Goal: Task Accomplishment & Management: Manage account settings

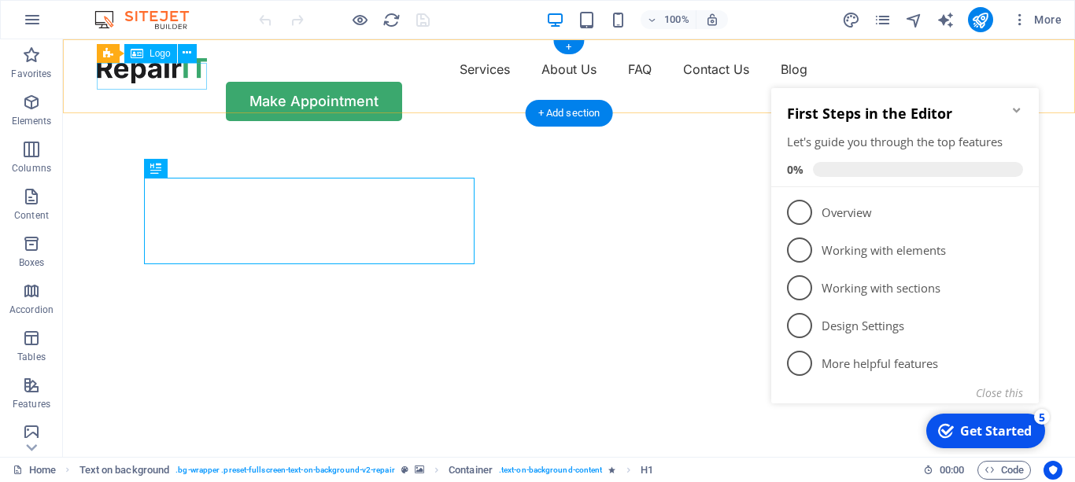
click at [183, 73] on div at bounding box center [152, 70] width 110 height 27
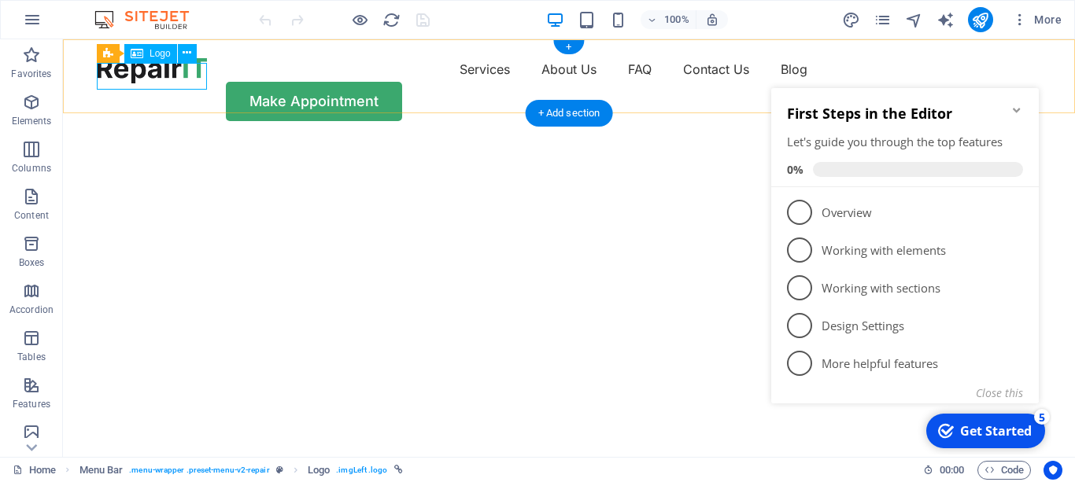
click at [156, 74] on div at bounding box center [152, 70] width 110 height 27
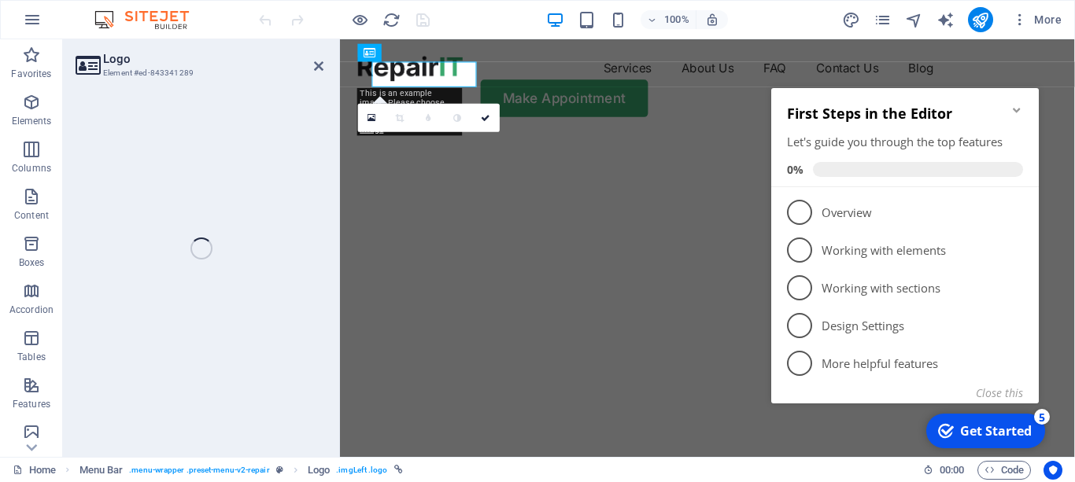
select select "px"
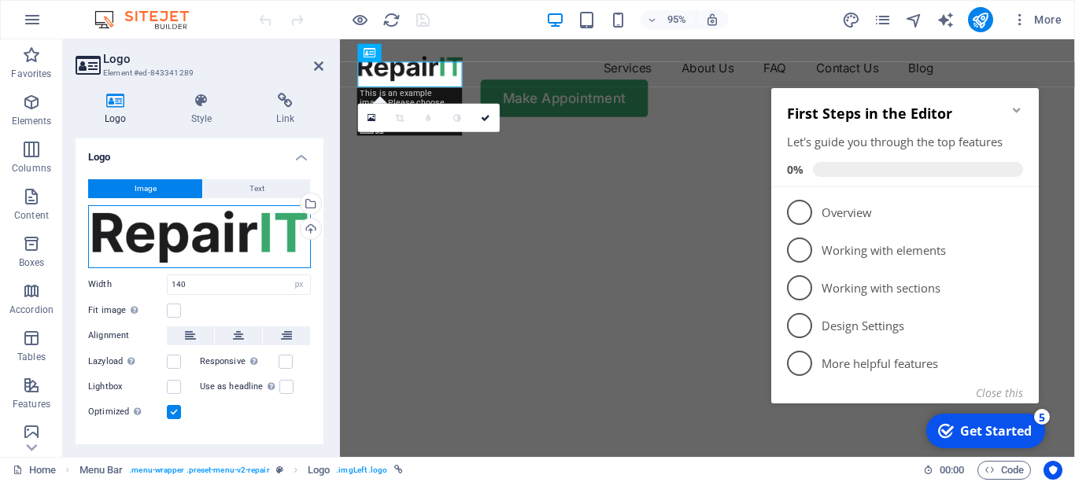
click at [281, 229] on div "Drag files here, click to choose files or select files from Files or our free s…" at bounding box center [199, 236] width 223 height 63
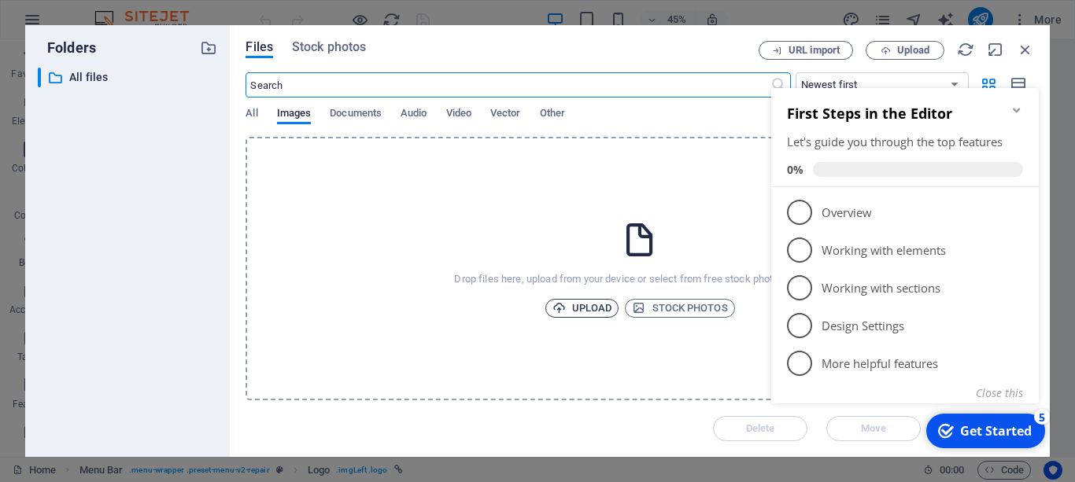
click at [577, 301] on span "Upload" at bounding box center [582, 308] width 60 height 19
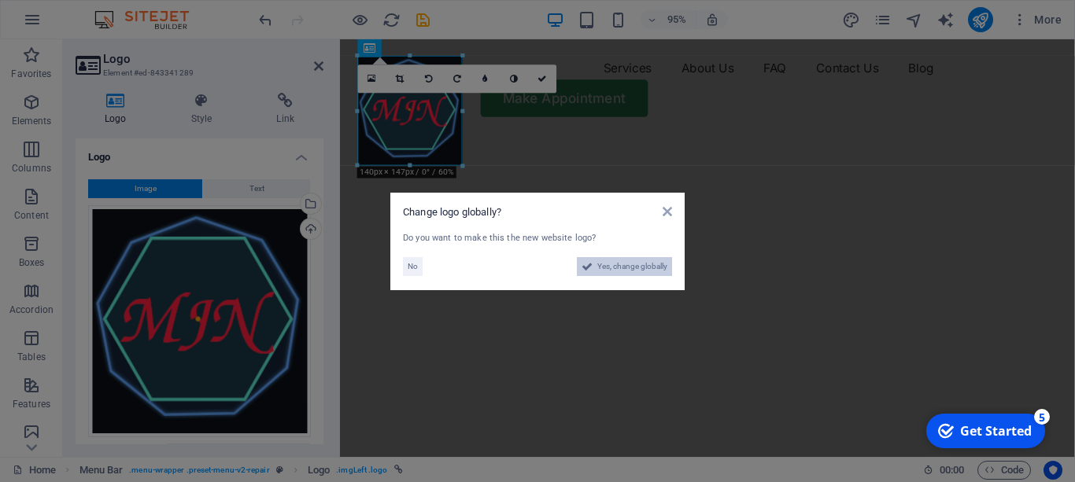
click at [620, 271] on span "Yes, change globally" at bounding box center [632, 266] width 70 height 19
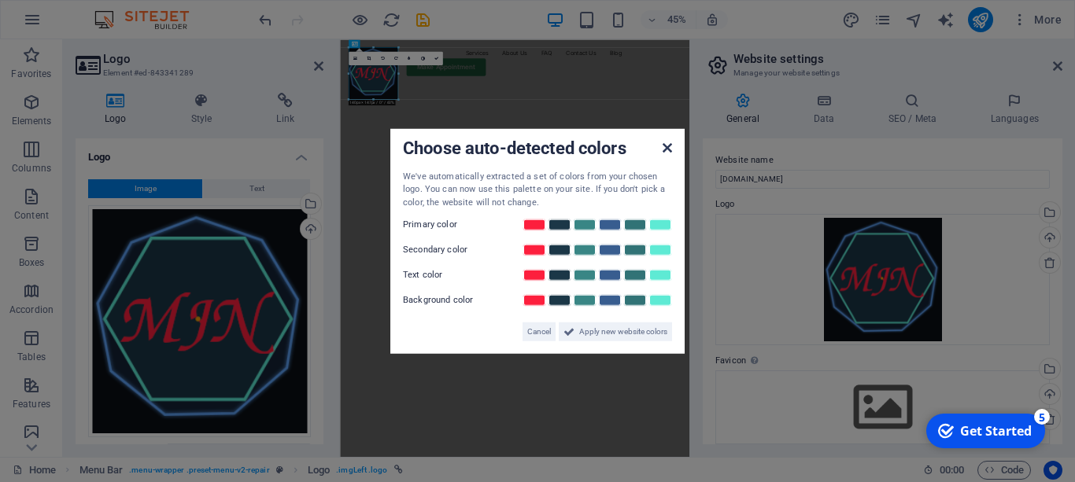
click at [671, 148] on icon at bounding box center [666, 147] width 9 height 13
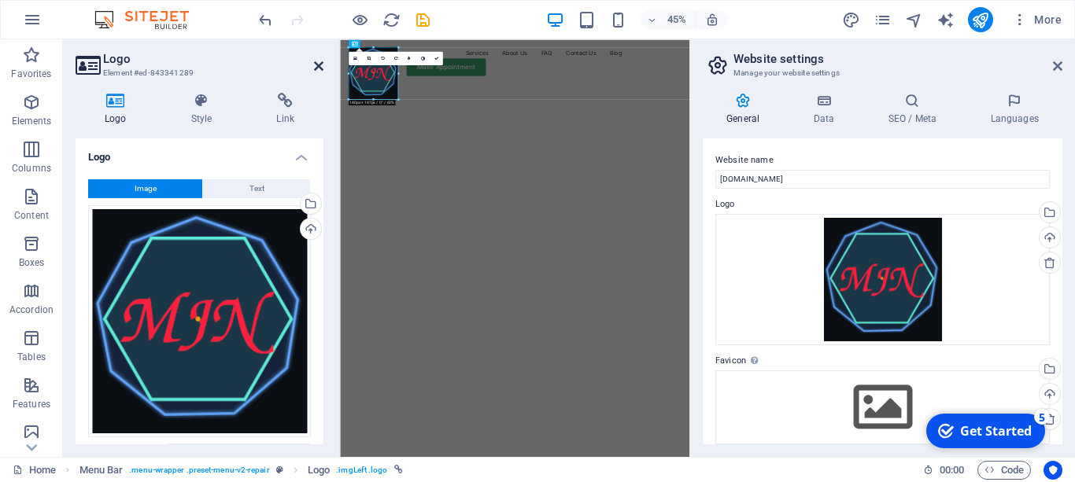
click at [316, 63] on icon at bounding box center [318, 66] width 9 height 13
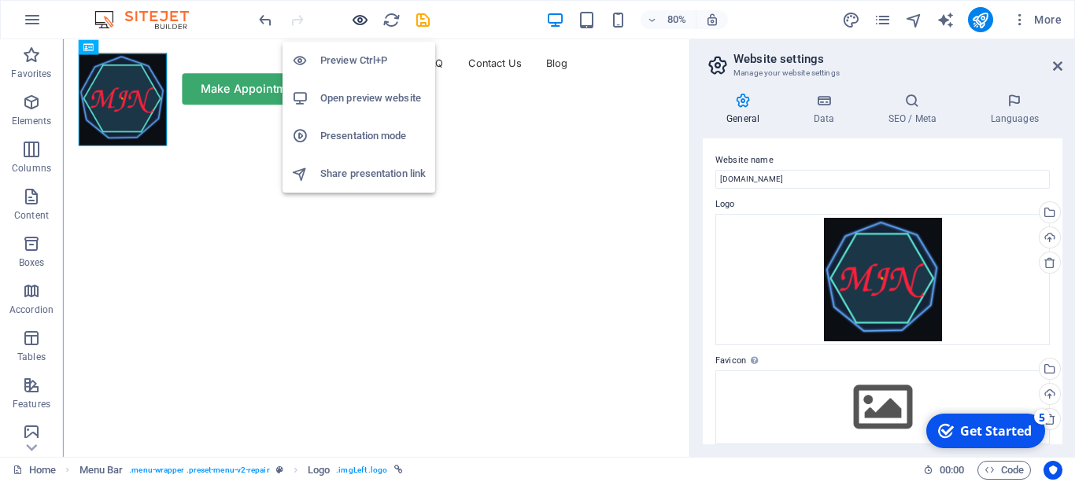
click at [363, 23] on icon "button" at bounding box center [360, 20] width 18 height 18
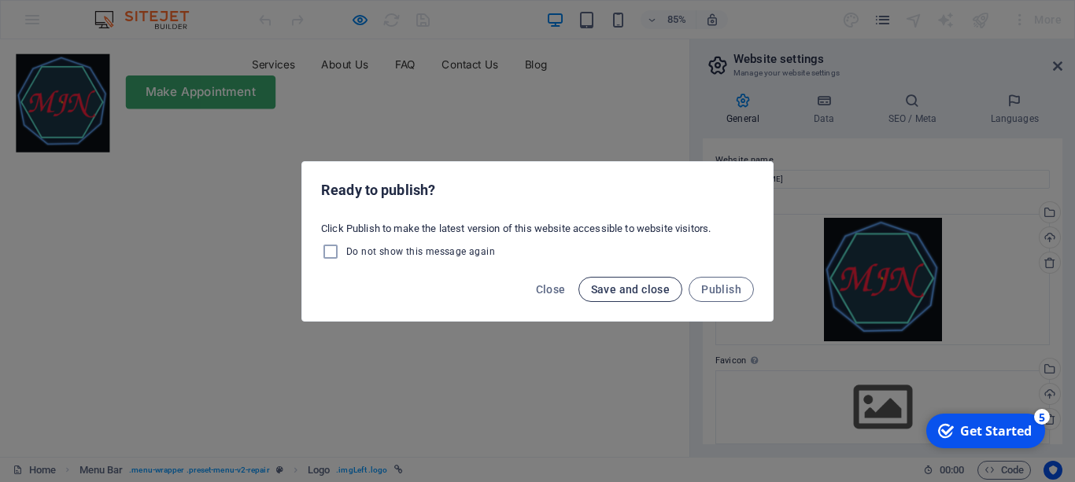
click at [642, 287] on span "Save and close" at bounding box center [630, 289] width 79 height 13
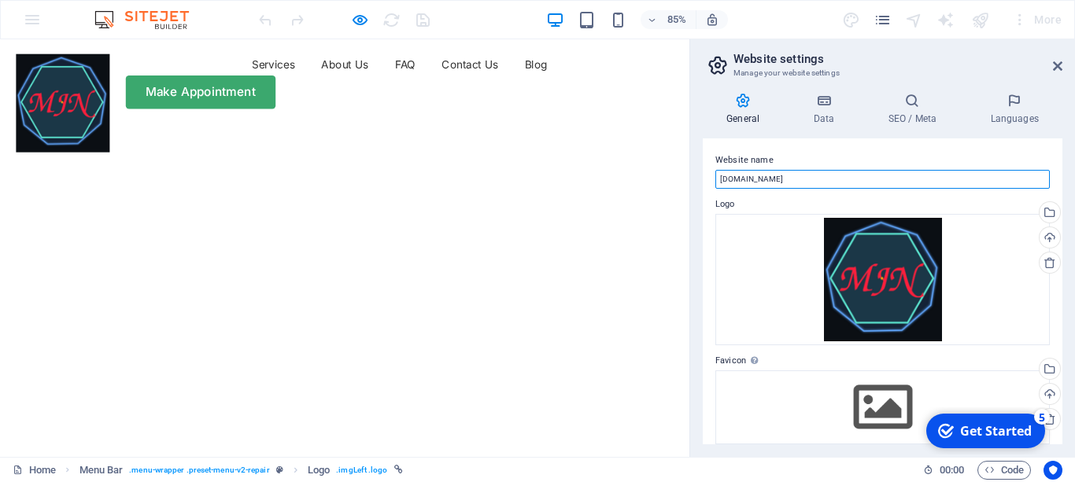
click at [805, 178] on input "[DOMAIN_NAME]" at bounding box center [882, 179] width 334 height 19
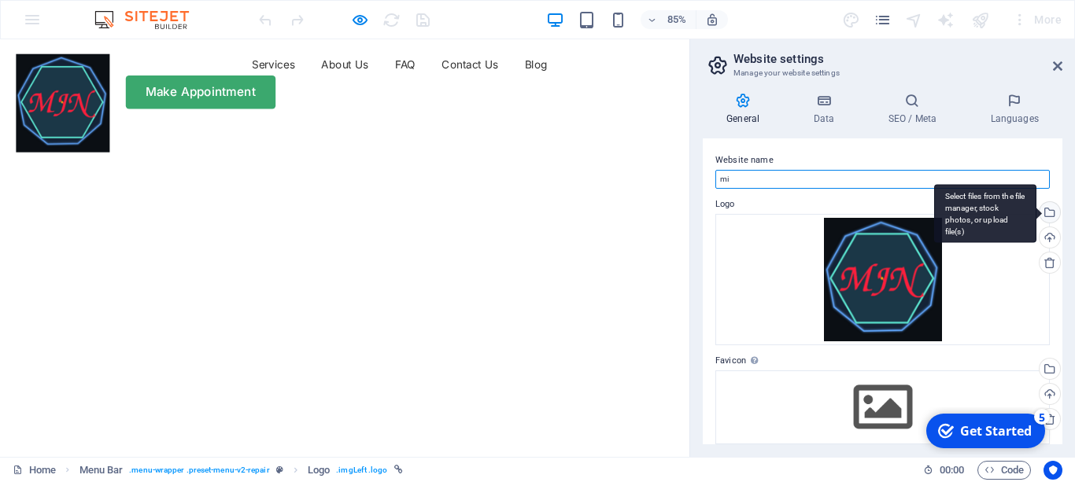
type input "m"
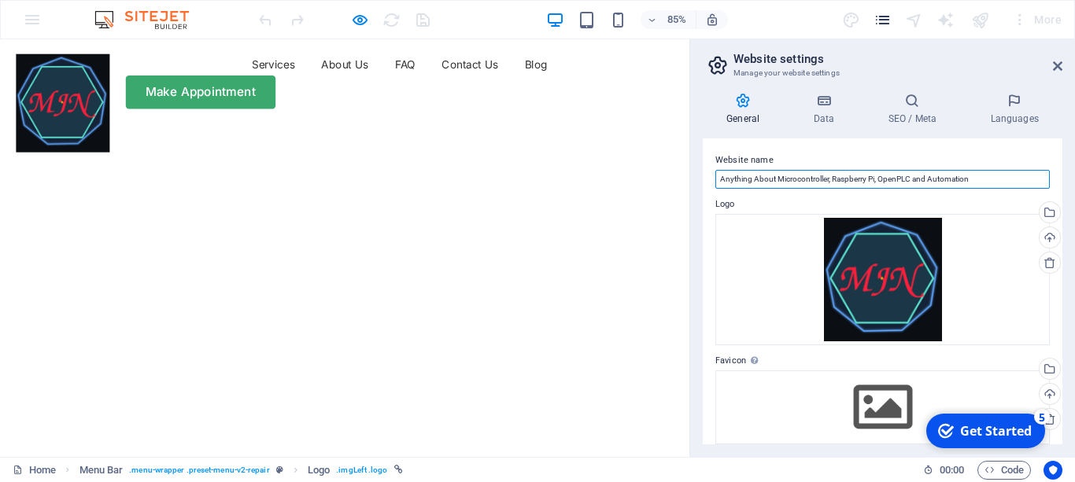
type input "Anything About Microcontroller, Raspberry Pi, OpenPLC and Automation"
click at [892, 21] on span "pages" at bounding box center [882, 20] width 19 height 18
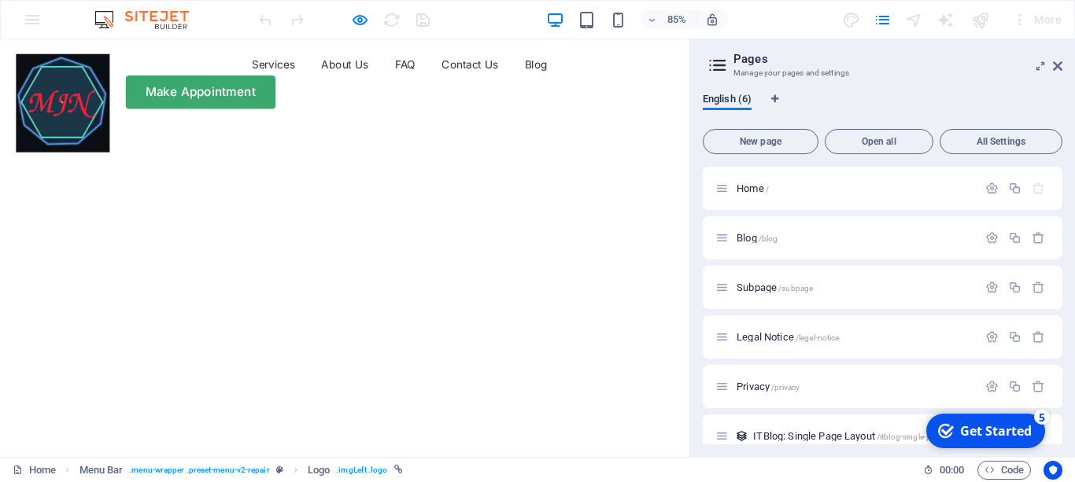
click at [787, 17] on div "85% More" at bounding box center [662, 19] width 812 height 25
click at [1058, 68] on icon at bounding box center [1057, 66] width 9 height 13
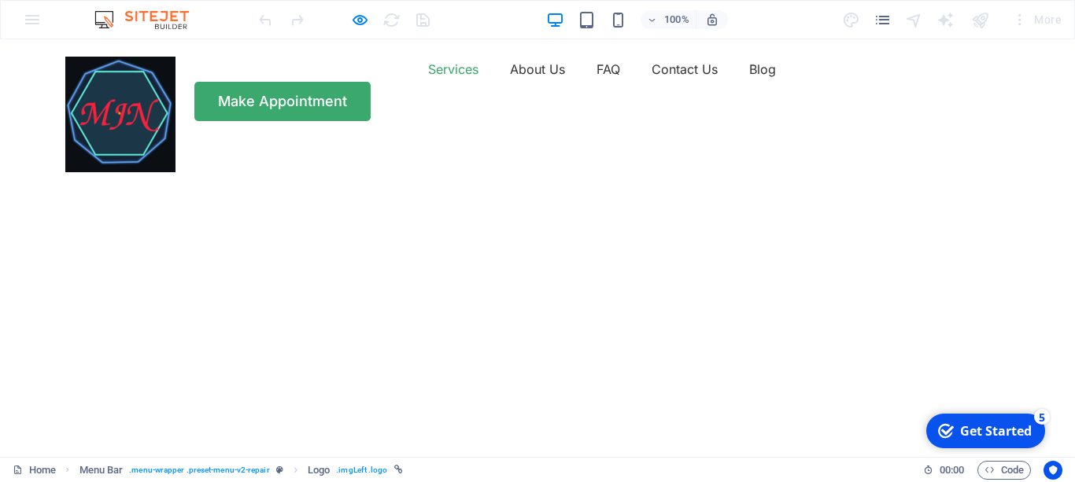
click at [428, 82] on link "Services" at bounding box center [453, 69] width 50 height 25
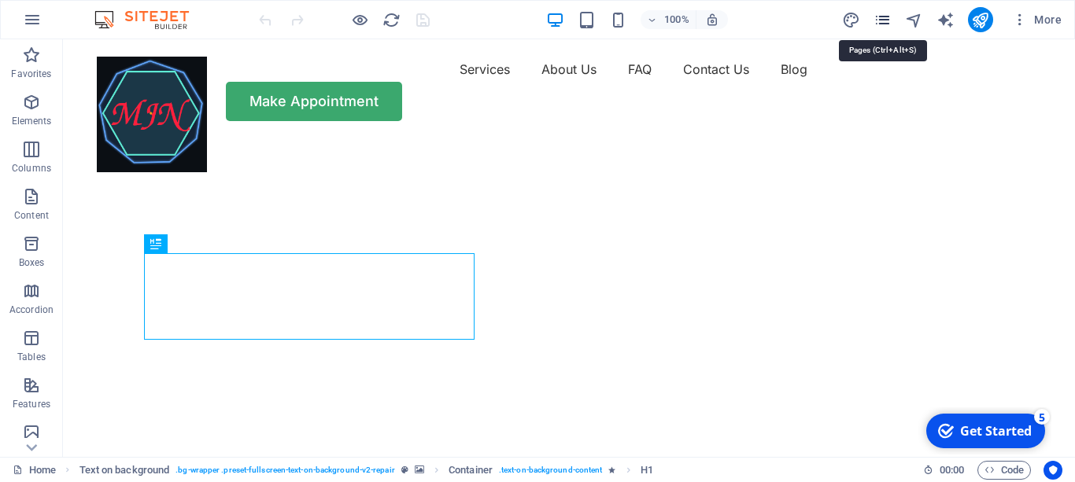
click at [881, 21] on icon "pages" at bounding box center [882, 20] width 18 height 18
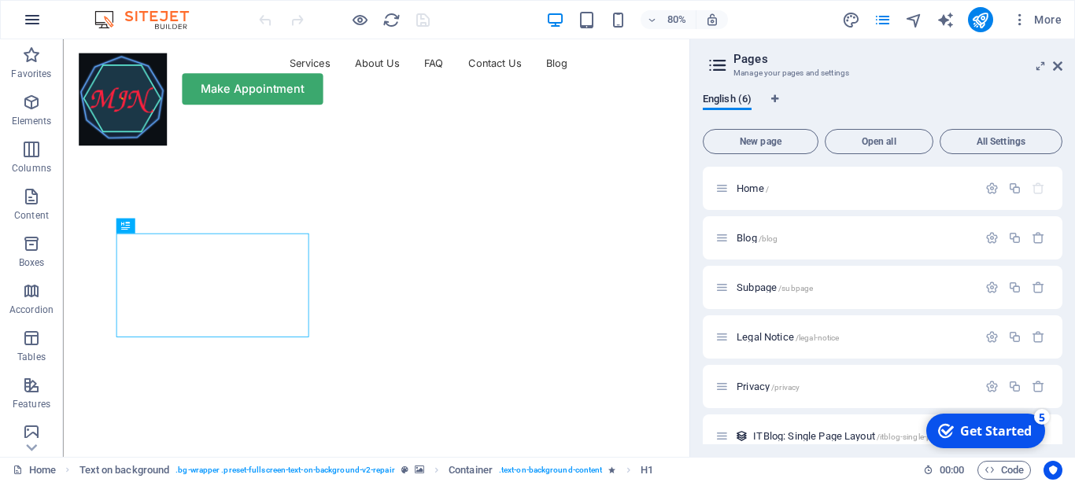
click at [37, 20] on icon "button" at bounding box center [32, 19] width 19 height 19
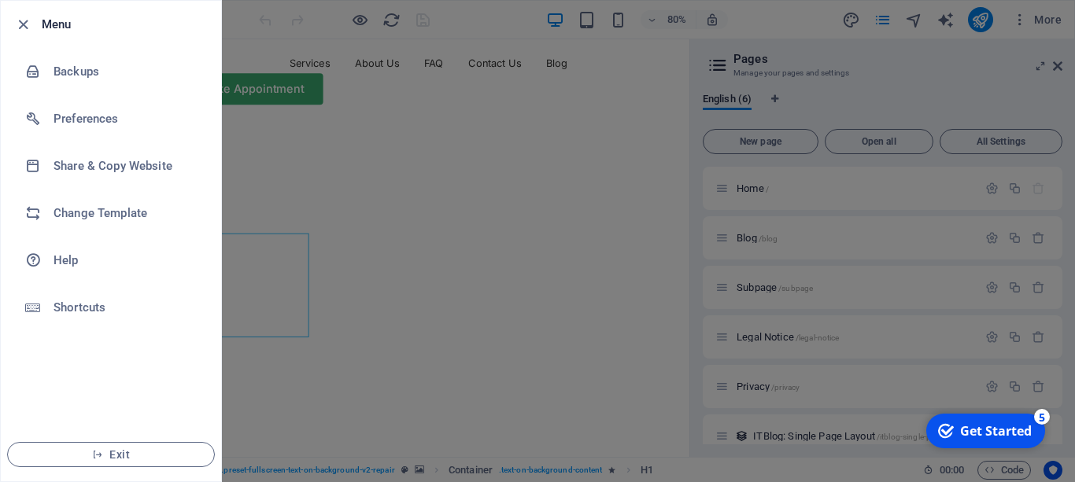
click at [804, 17] on div at bounding box center [537, 241] width 1075 height 482
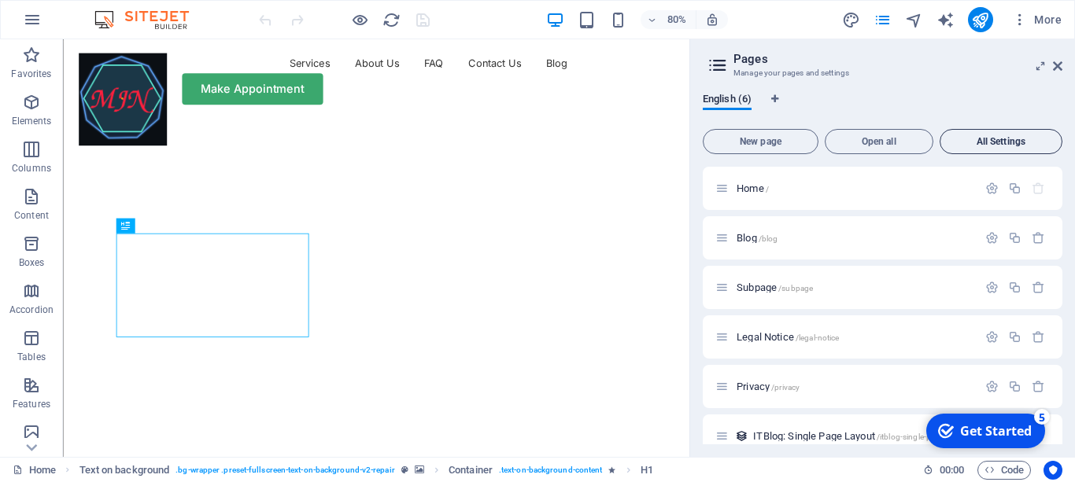
click at [1006, 142] on span "All Settings" at bounding box center [1000, 141] width 109 height 9
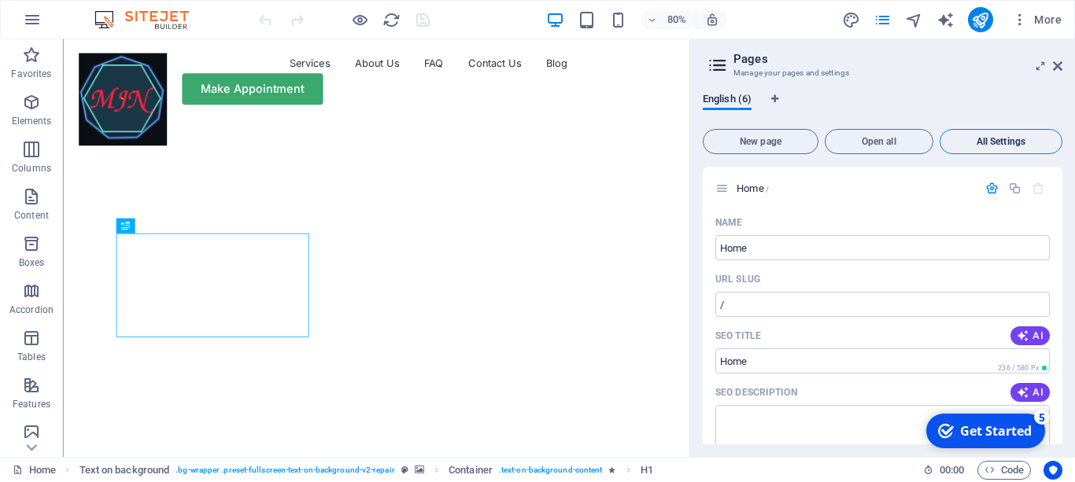
scroll to position [3081, 0]
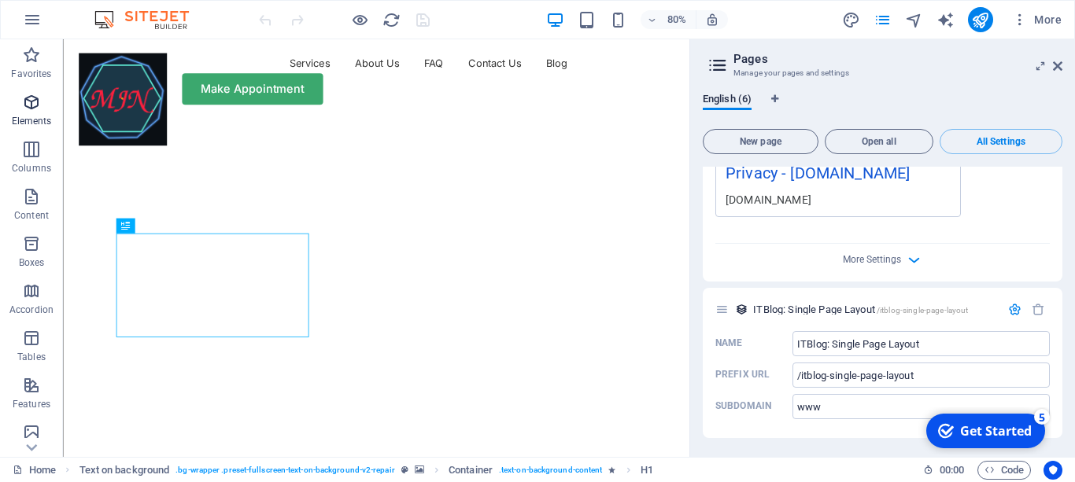
click at [31, 111] on icon "button" at bounding box center [31, 102] width 19 height 19
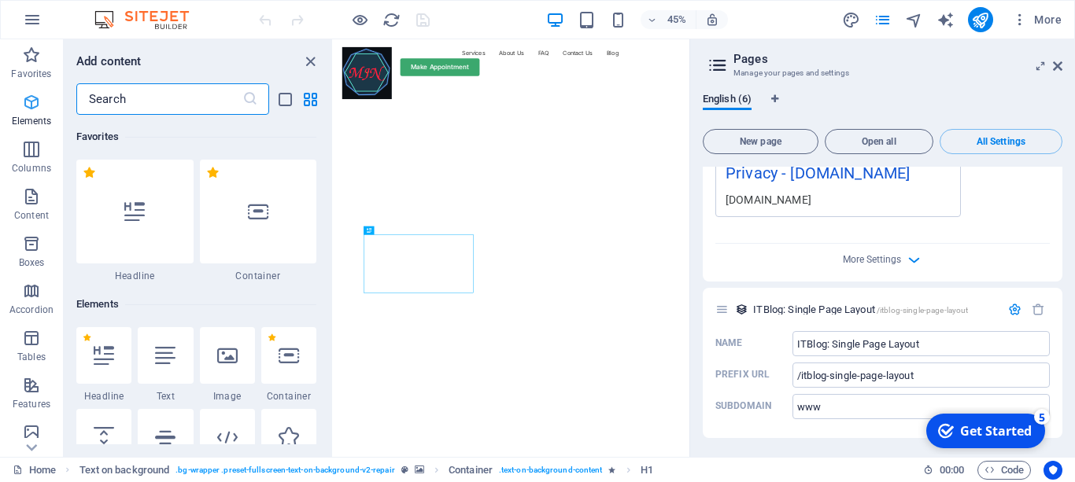
scroll to position [168, 0]
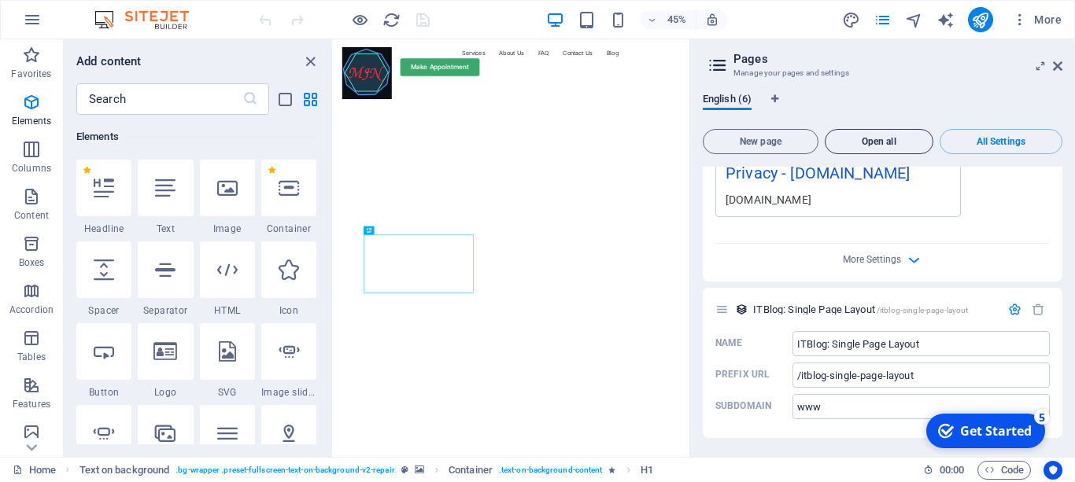
click at [902, 145] on span "Open all" at bounding box center [879, 141] width 94 height 9
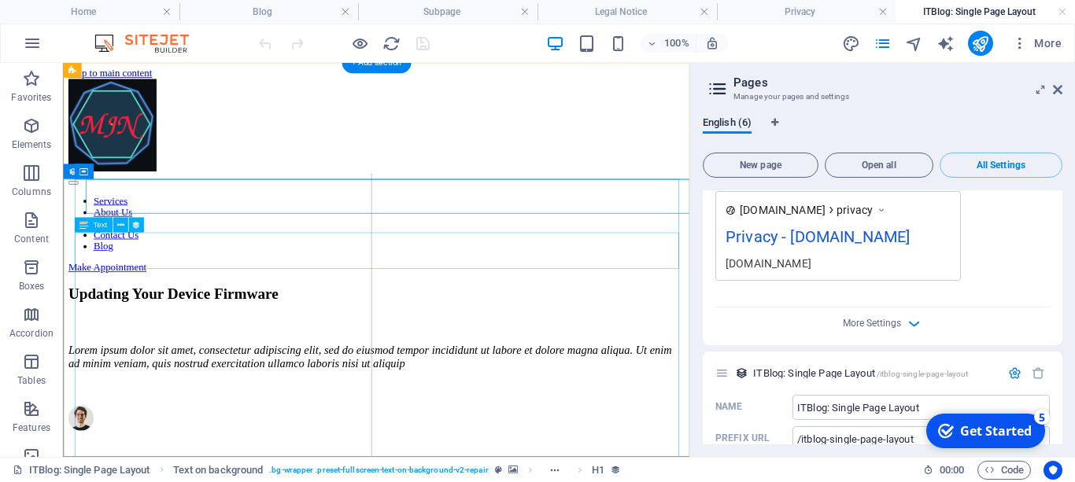
scroll to position [0, 0]
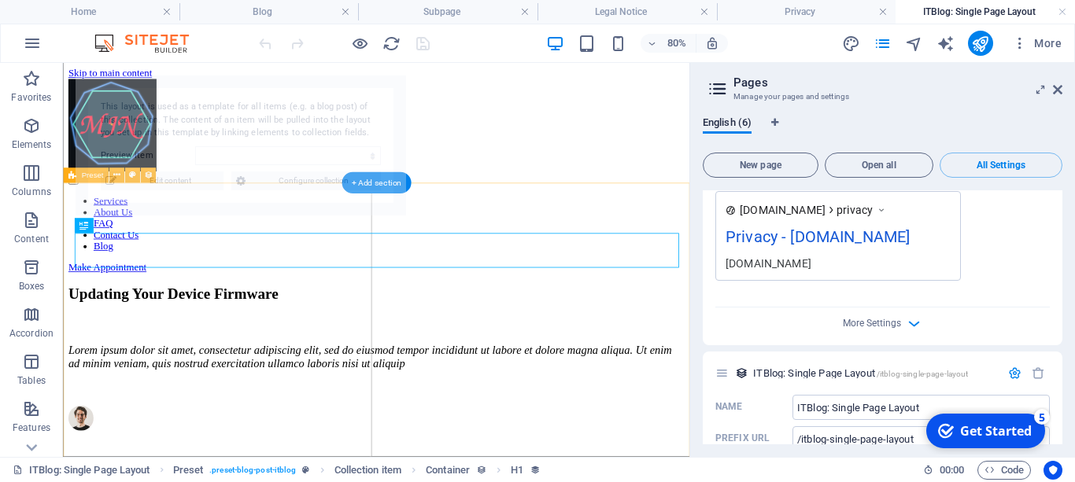
select select "689d5a70133c6e4d4600bd3b"
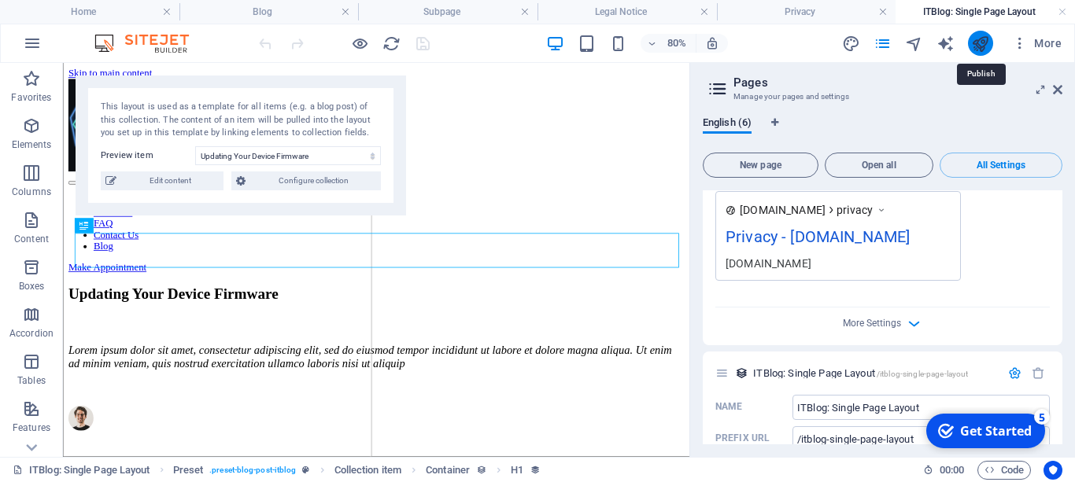
click at [980, 45] on icon "publish" at bounding box center [980, 44] width 18 height 18
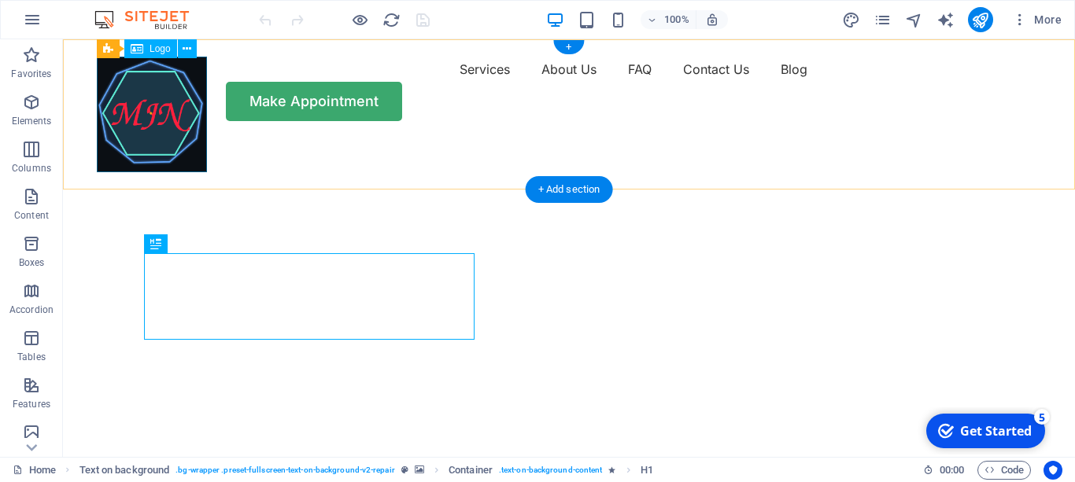
click at [175, 136] on div at bounding box center [152, 115] width 110 height 116
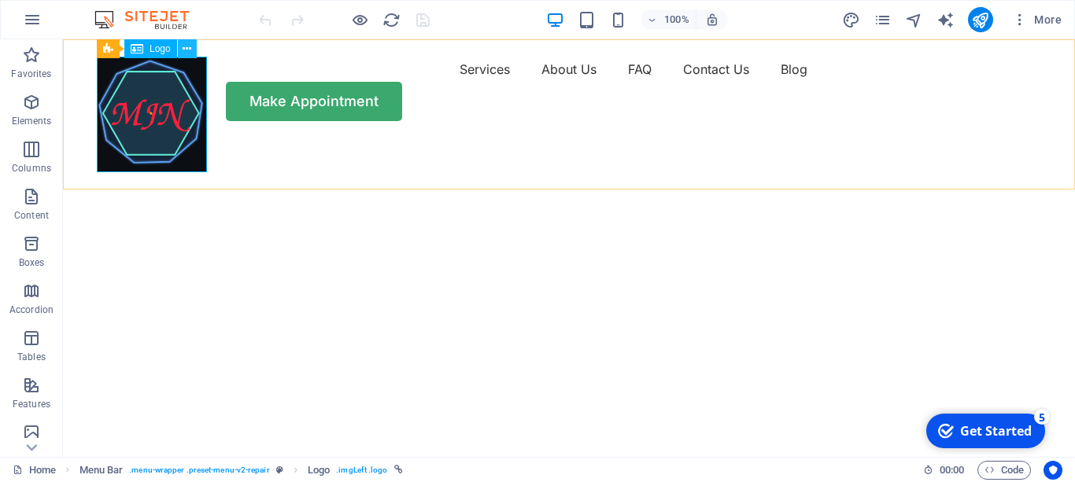
click at [193, 50] on button at bounding box center [187, 48] width 19 height 19
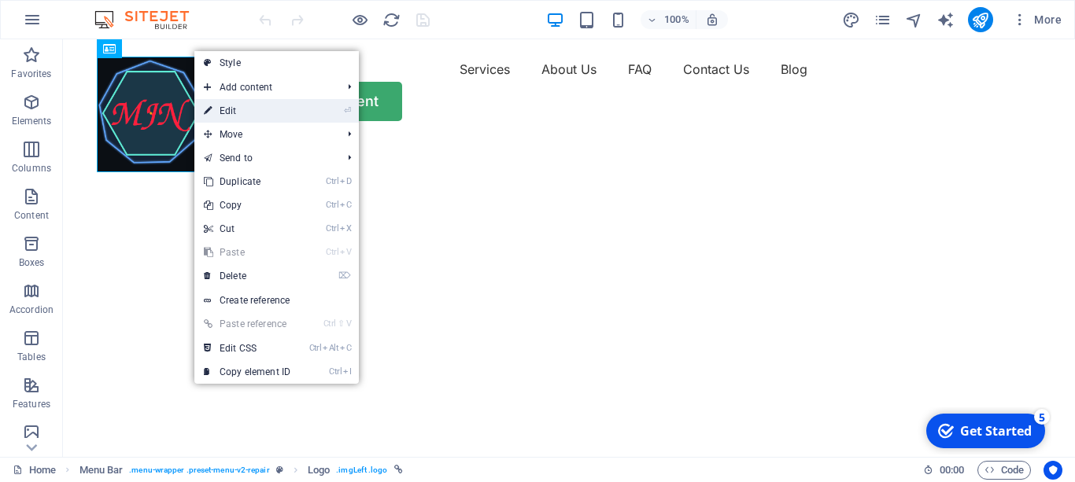
click at [238, 109] on link "⏎ Edit" at bounding box center [246, 111] width 105 height 24
select select "px"
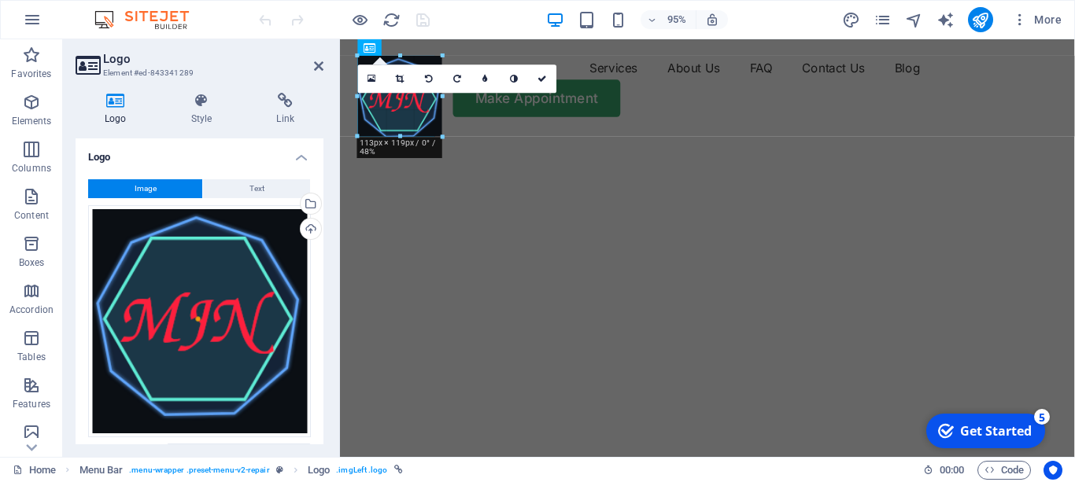
drag, startPoint x: 465, startPoint y: 170, endPoint x: 436, endPoint y: 131, distance: 48.3
type input "103"
click at [544, 72] on link at bounding box center [542, 79] width 28 height 28
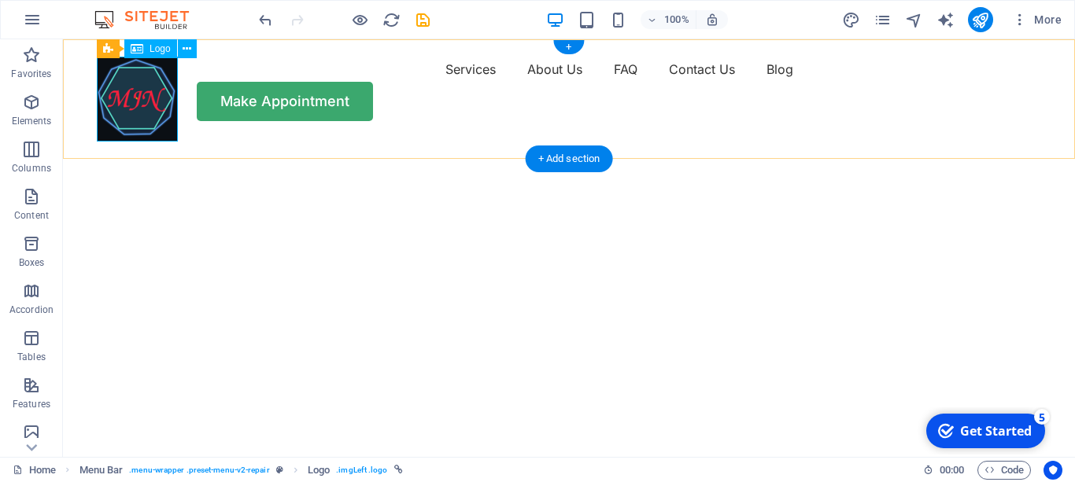
click at [153, 90] on div at bounding box center [137, 99] width 81 height 85
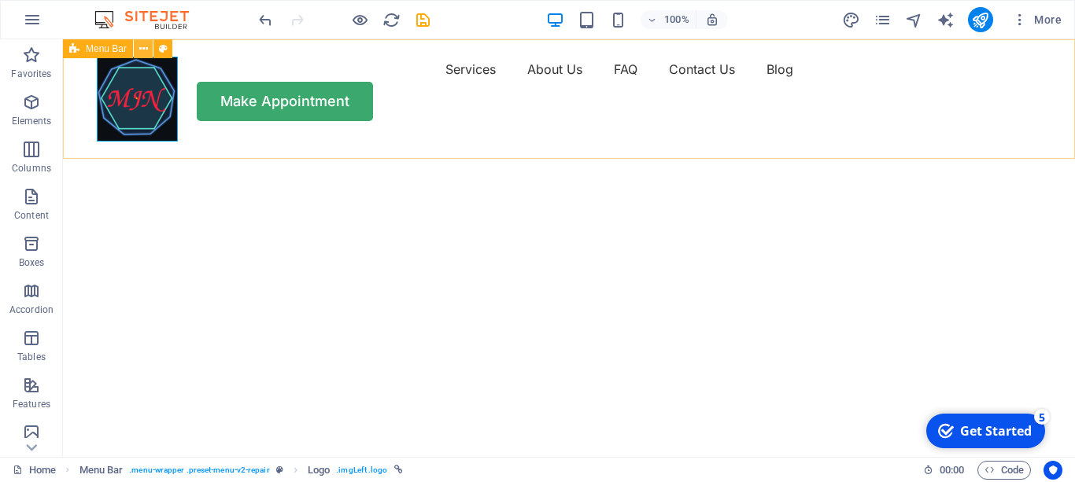
click at [144, 46] on icon at bounding box center [143, 49] width 9 height 17
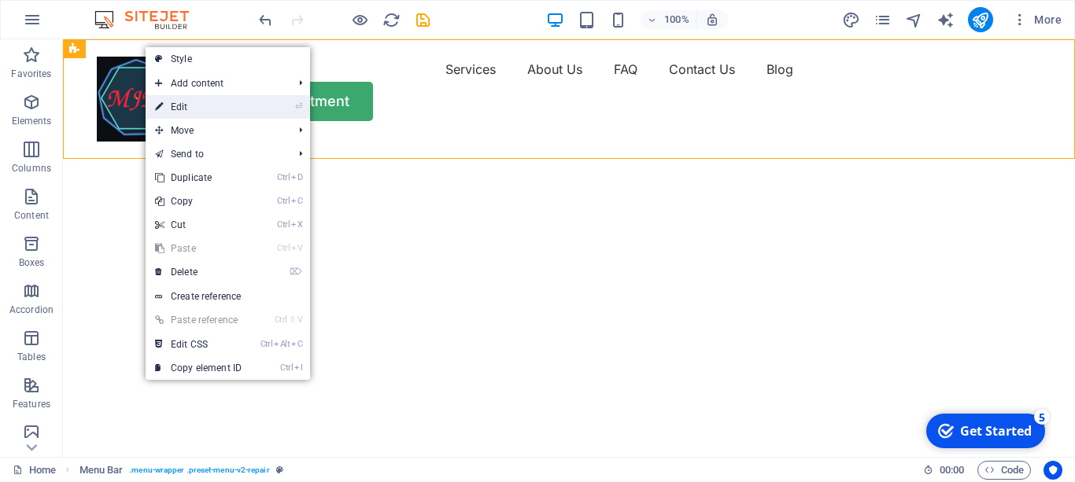
click at [209, 107] on link "⏎ Edit" at bounding box center [198, 107] width 105 height 24
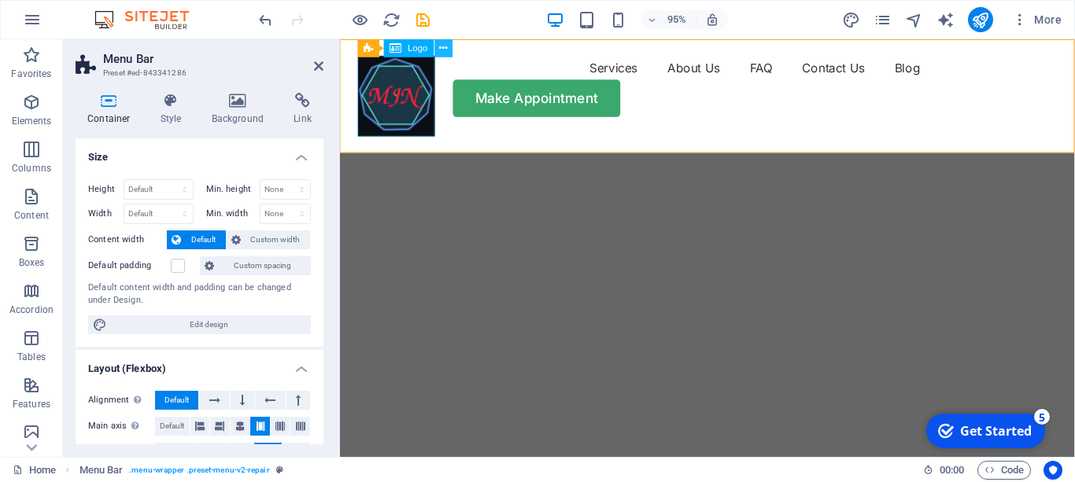
click at [441, 49] on icon at bounding box center [444, 48] width 8 height 16
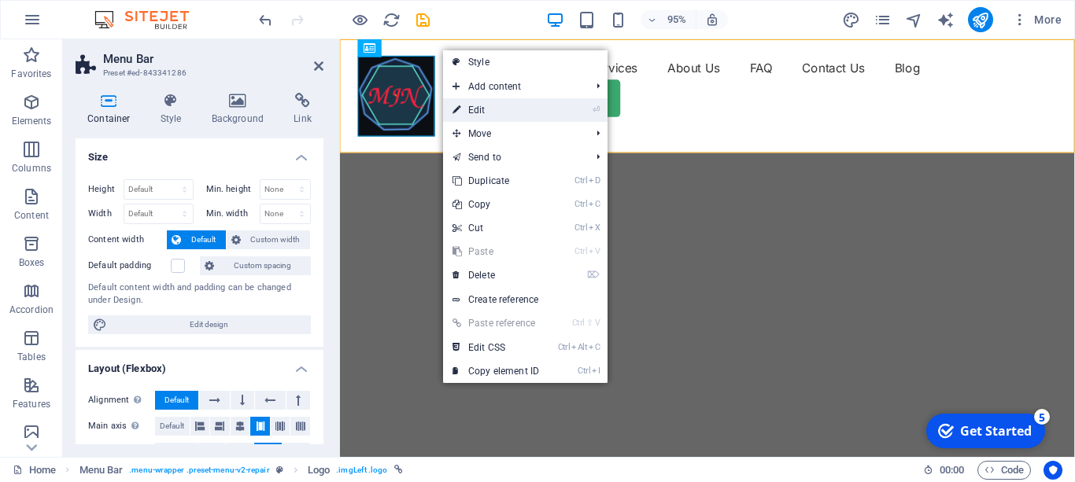
click at [486, 110] on link "⏎ Edit" at bounding box center [495, 110] width 105 height 24
select select "px"
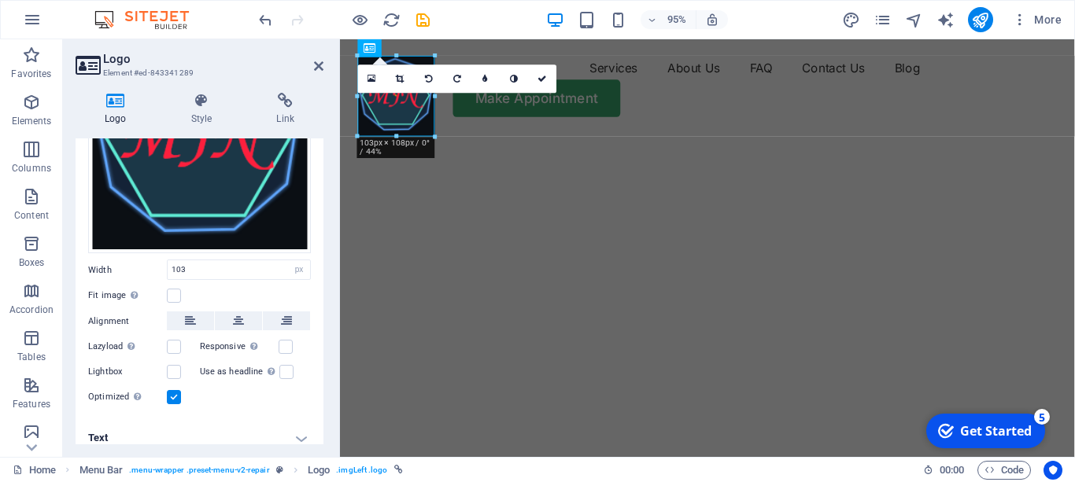
scroll to position [197, 0]
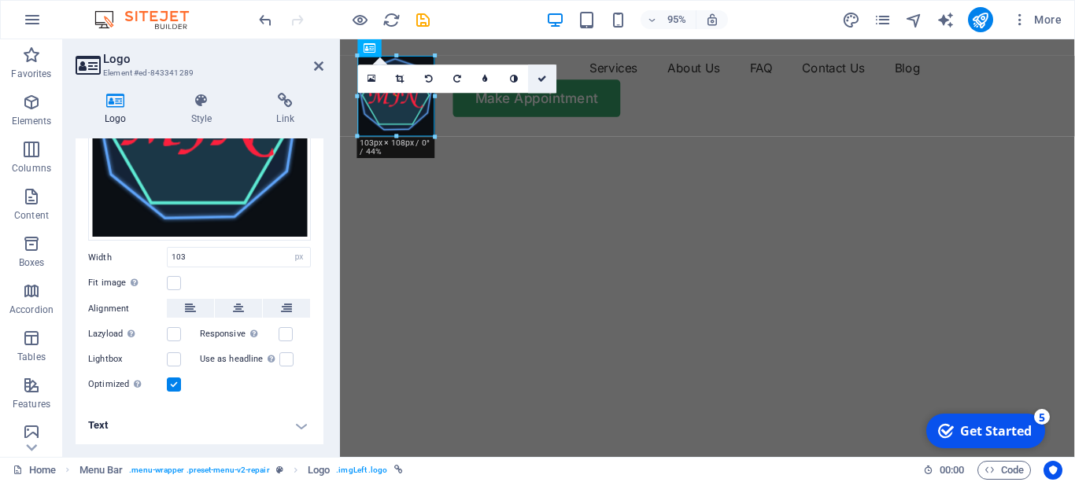
click at [543, 78] on icon at bounding box center [542, 79] width 9 height 9
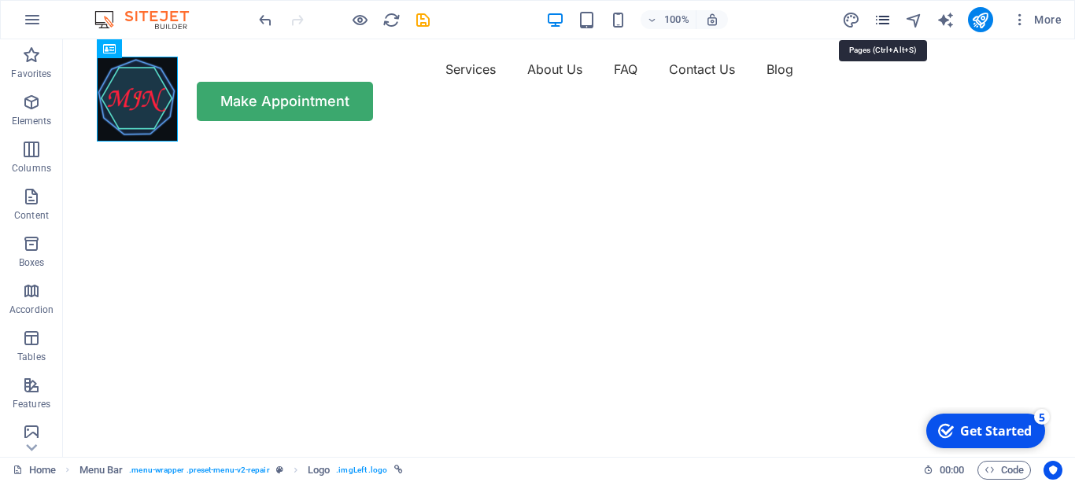
click at [880, 22] on icon "pages" at bounding box center [882, 20] width 18 height 18
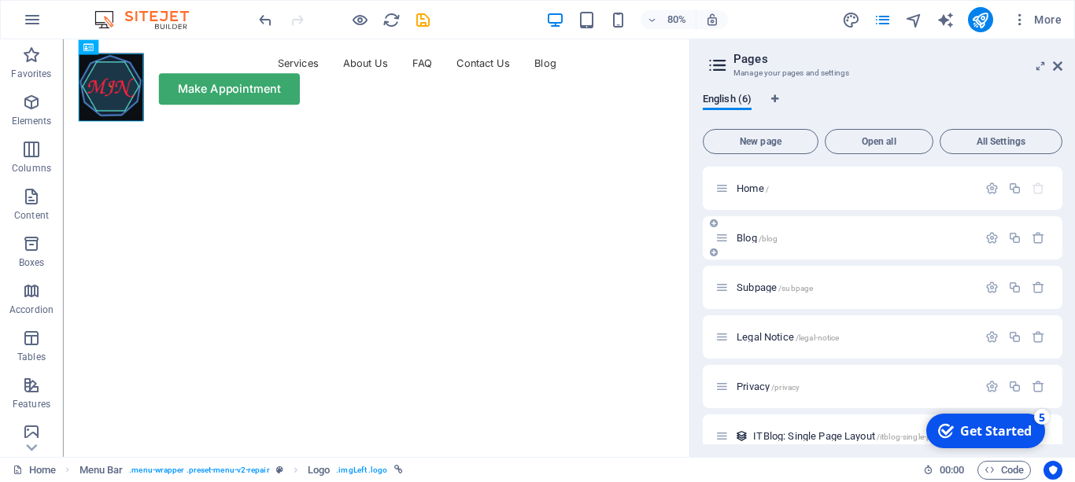
click at [743, 236] on span "Blog /blog" at bounding box center [756, 238] width 41 height 12
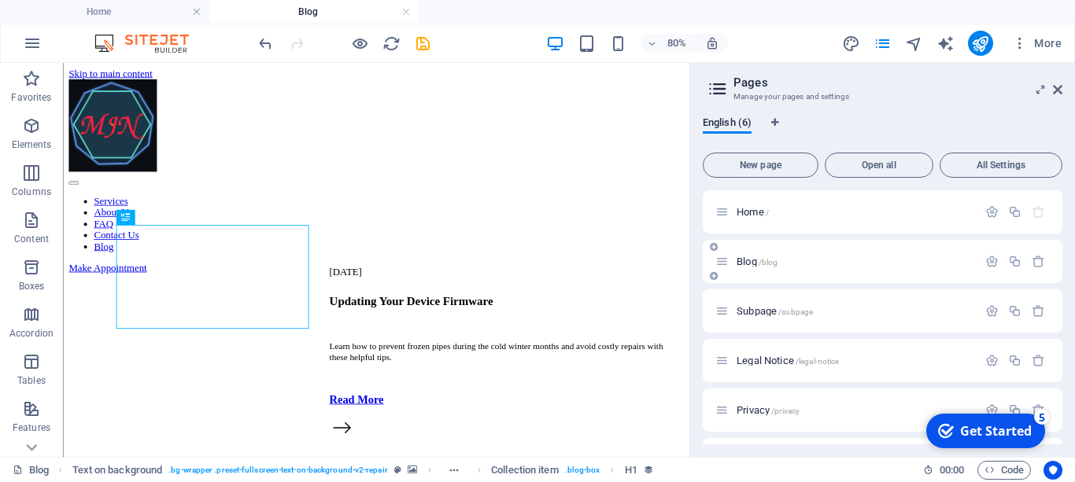
scroll to position [0, 0]
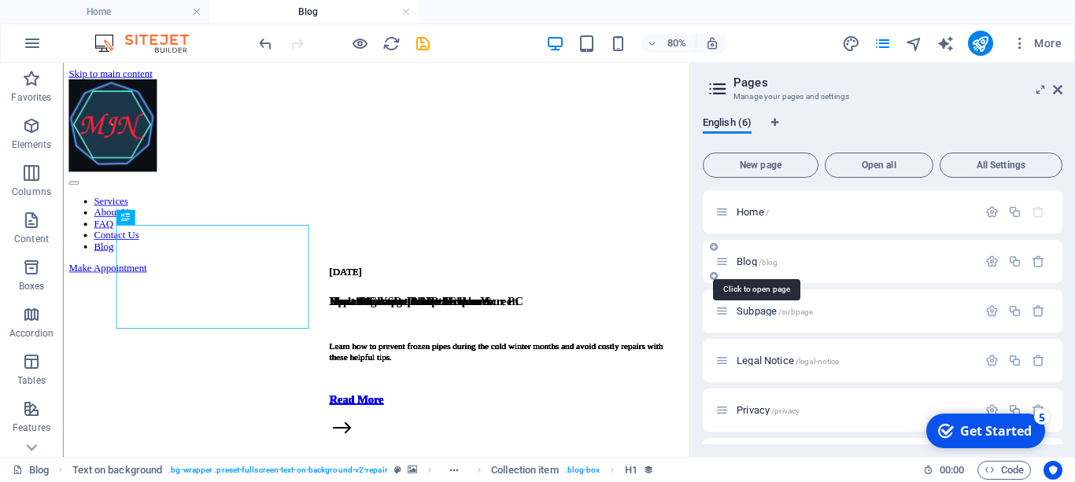
click at [737, 260] on span "Blog /blog" at bounding box center [756, 262] width 41 height 12
click at [419, 40] on icon "save" at bounding box center [423, 44] width 18 height 18
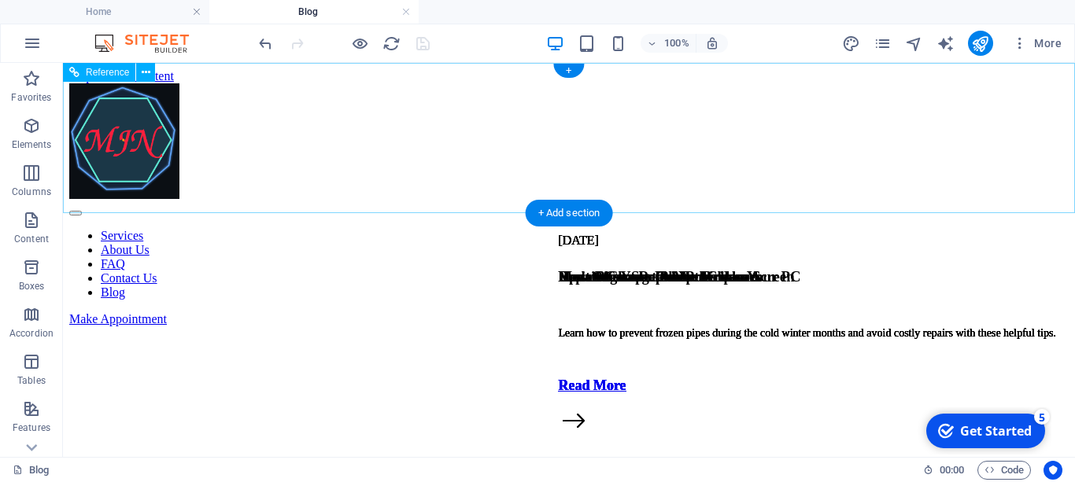
click at [172, 123] on div at bounding box center [568, 142] width 999 height 119
click at [150, 113] on div at bounding box center [568, 142] width 999 height 119
click at [157, 113] on div at bounding box center [568, 142] width 999 height 119
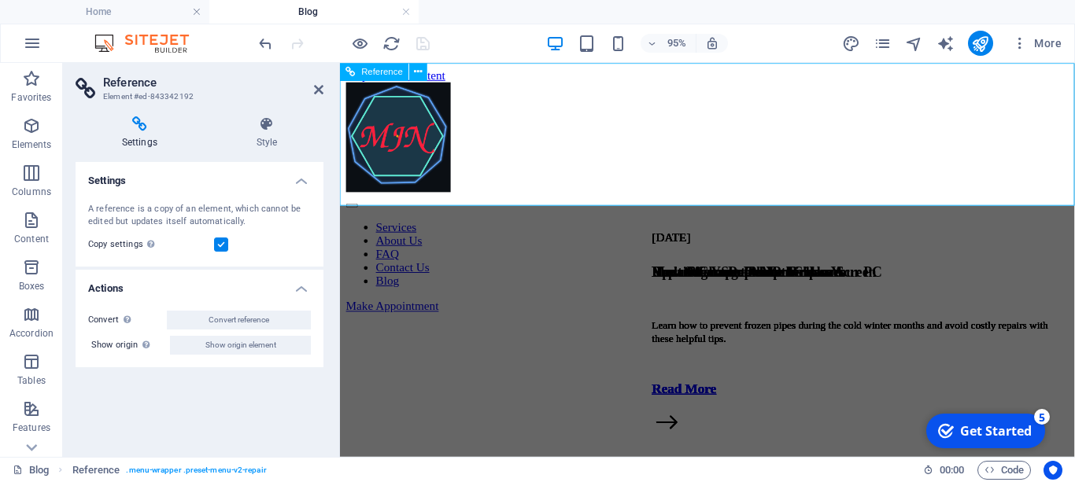
click at [413, 130] on div at bounding box center [726, 142] width 761 height 119
click at [417, 125] on div at bounding box center [726, 142] width 761 height 119
click at [459, 128] on div at bounding box center [726, 142] width 761 height 119
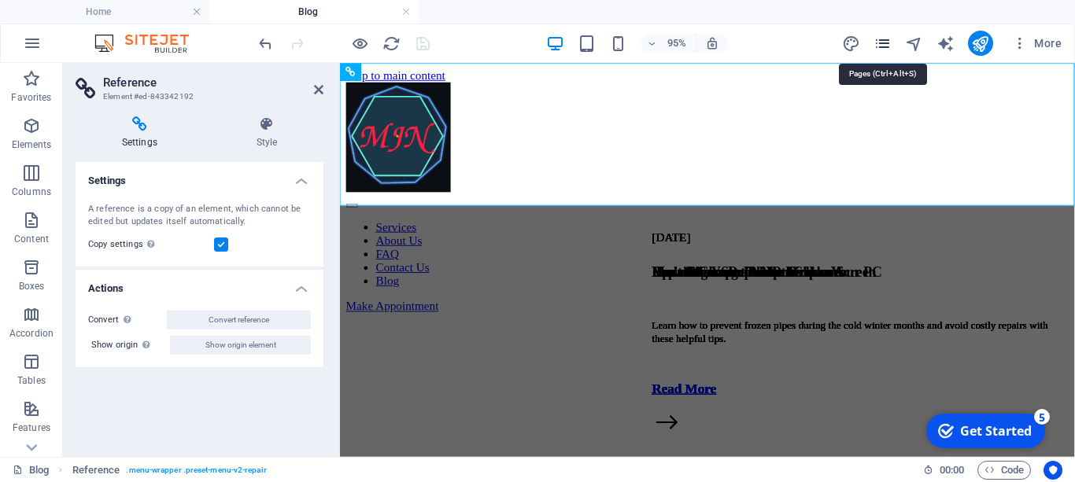
click at [880, 38] on icon "pages" at bounding box center [882, 44] width 18 height 18
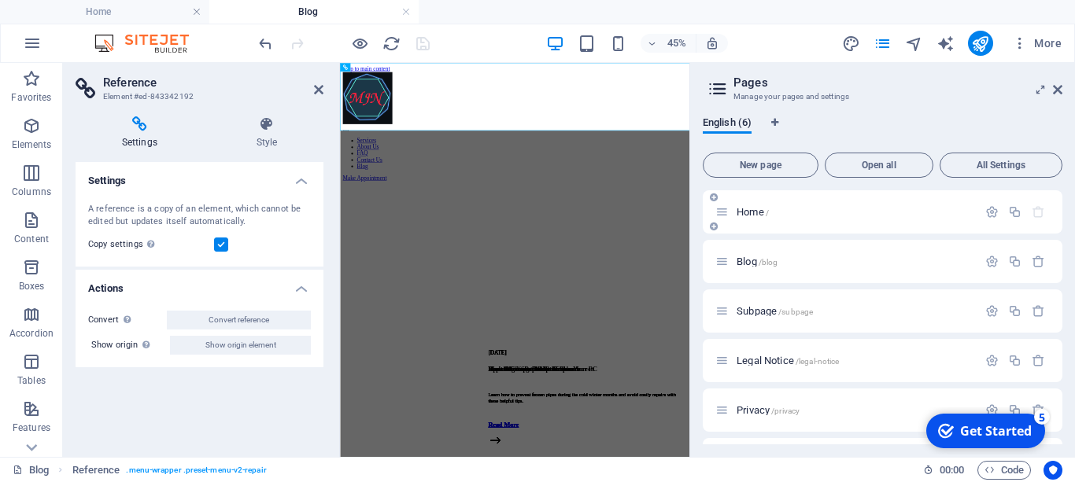
click at [739, 209] on span "Home /" at bounding box center [752, 212] width 32 height 12
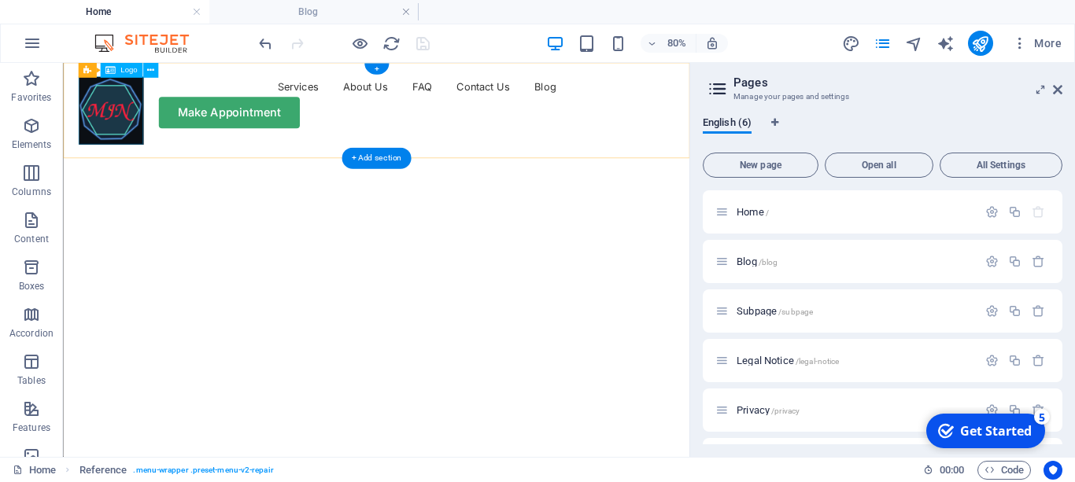
click at [145, 122] on div at bounding box center [122, 122] width 81 height 85
click at [153, 67] on button at bounding box center [149, 70] width 15 height 15
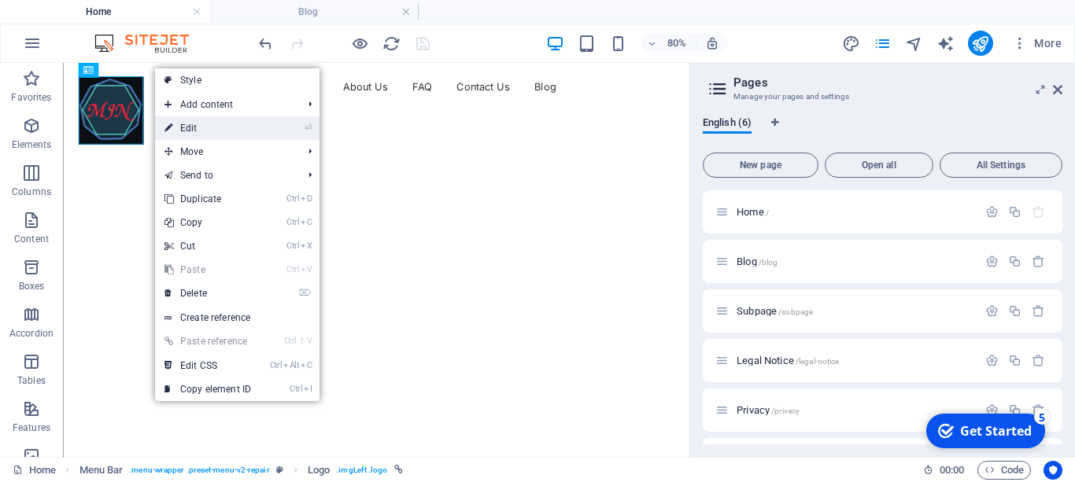
click at [213, 124] on link "⏎ Edit" at bounding box center [207, 128] width 105 height 24
select select "px"
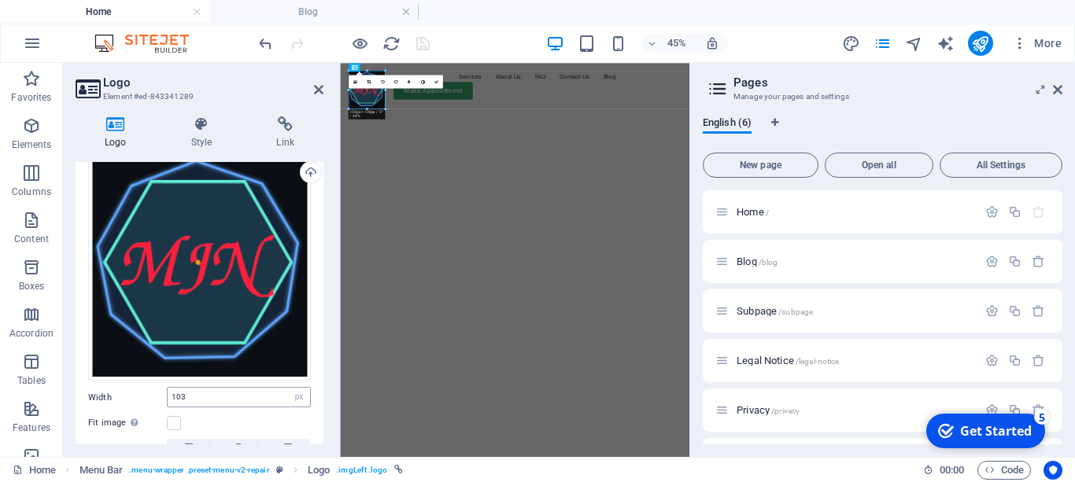
scroll to position [160, 0]
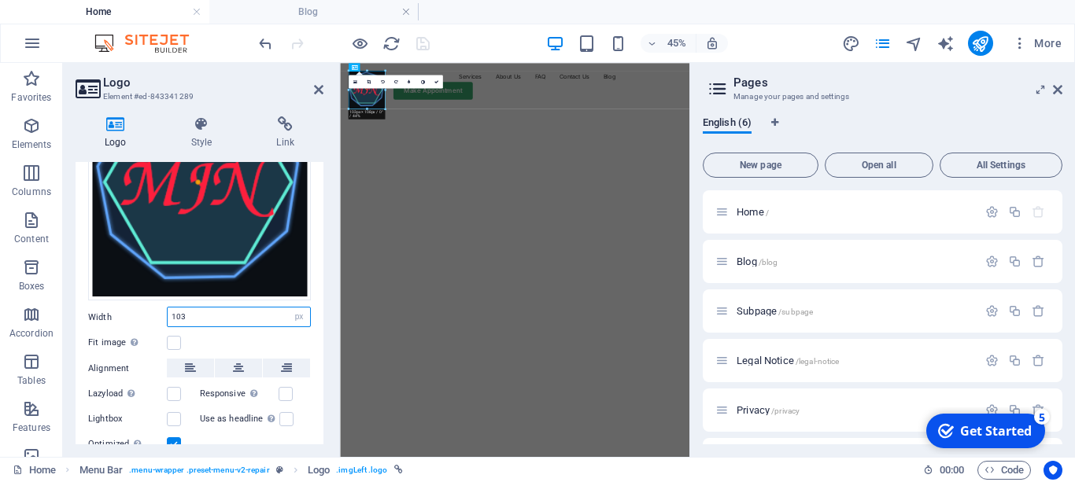
click at [234, 321] on input "103" at bounding box center [239, 317] width 142 height 19
drag, startPoint x: 234, startPoint y: 321, endPoint x: 146, endPoint y: 304, distance: 89.7
click at [168, 308] on input "103" at bounding box center [239, 317] width 142 height 19
type input "70"
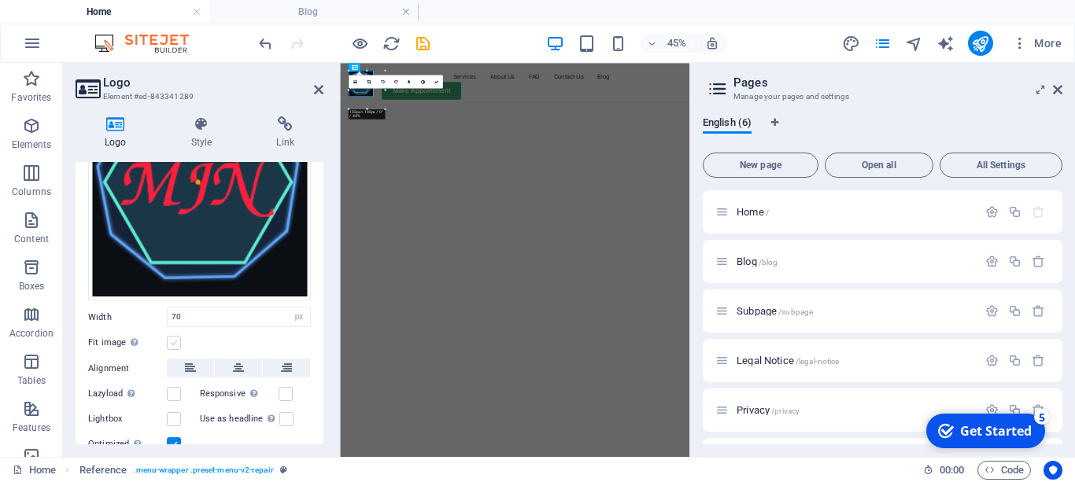
click at [176, 341] on label at bounding box center [174, 343] width 14 height 14
click at [0, 0] on input "Fit image Automatically fit image to a fixed width and height" at bounding box center [0, 0] width 0 height 0
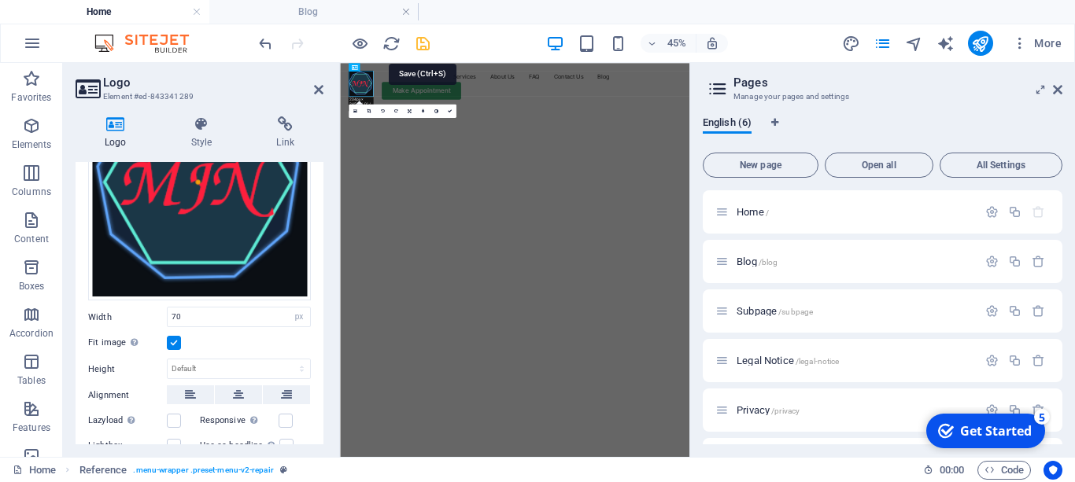
click at [423, 41] on icon "save" at bounding box center [423, 44] width 18 height 18
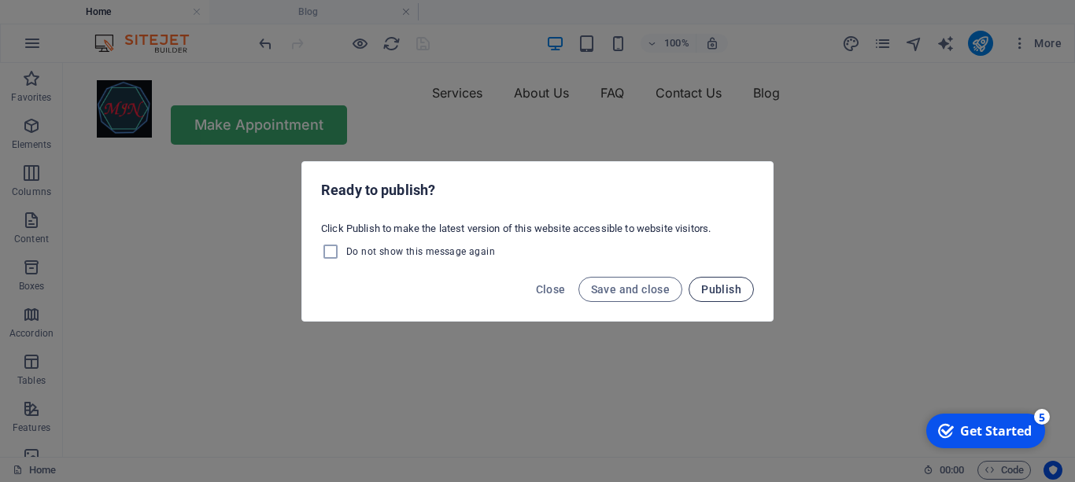
click at [735, 290] on span "Publish" at bounding box center [721, 289] width 40 height 13
